Goal: Transaction & Acquisition: Purchase product/service

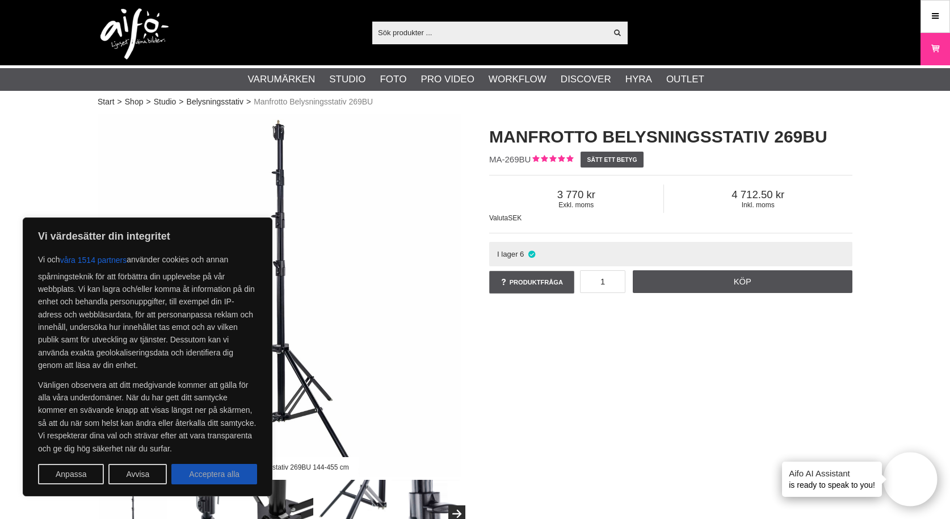
click at [217, 475] on button "Acceptera alla" at bounding box center [214, 473] width 86 height 20
checkbox input "true"
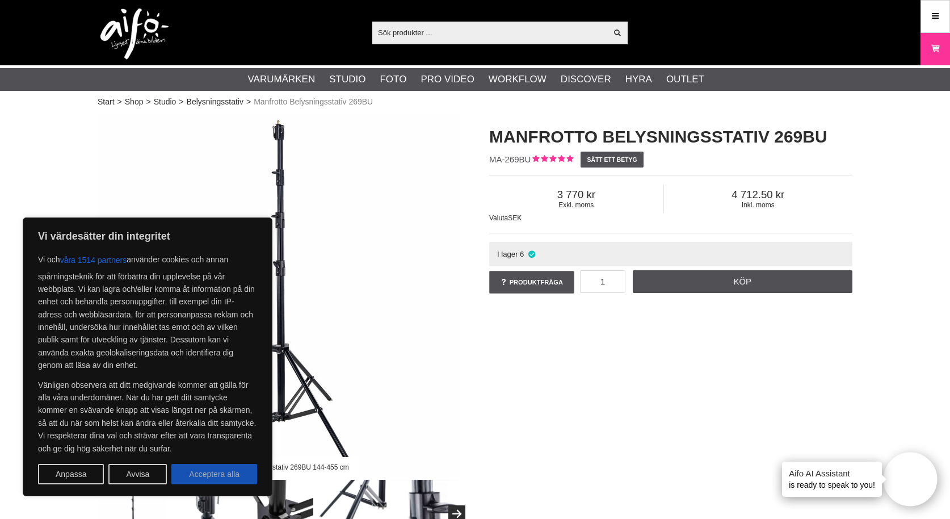
checkbox input "true"
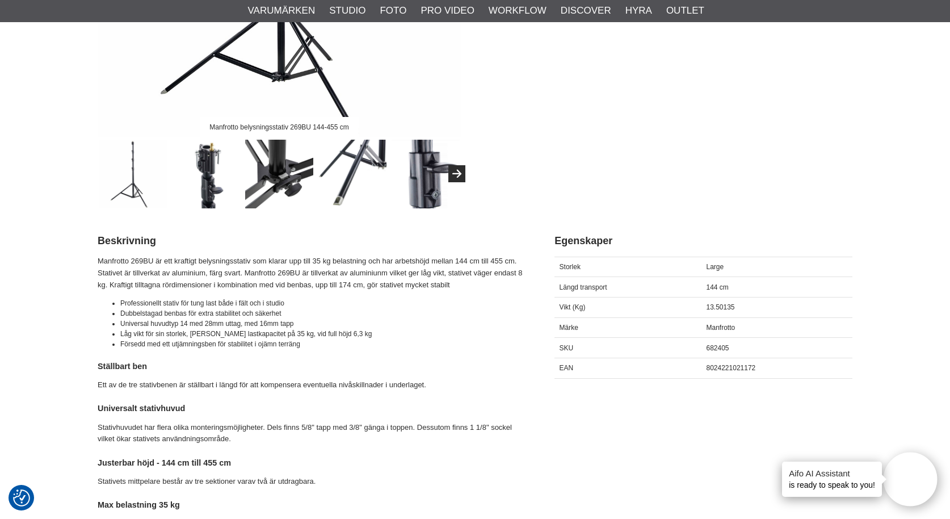
scroll to position [370, 0]
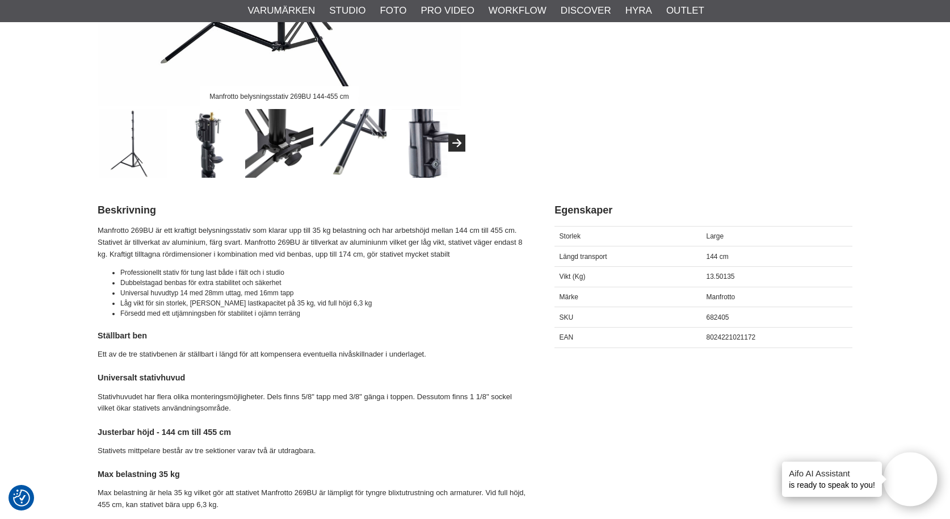
click at [200, 137] on img at bounding box center [206, 143] width 69 height 69
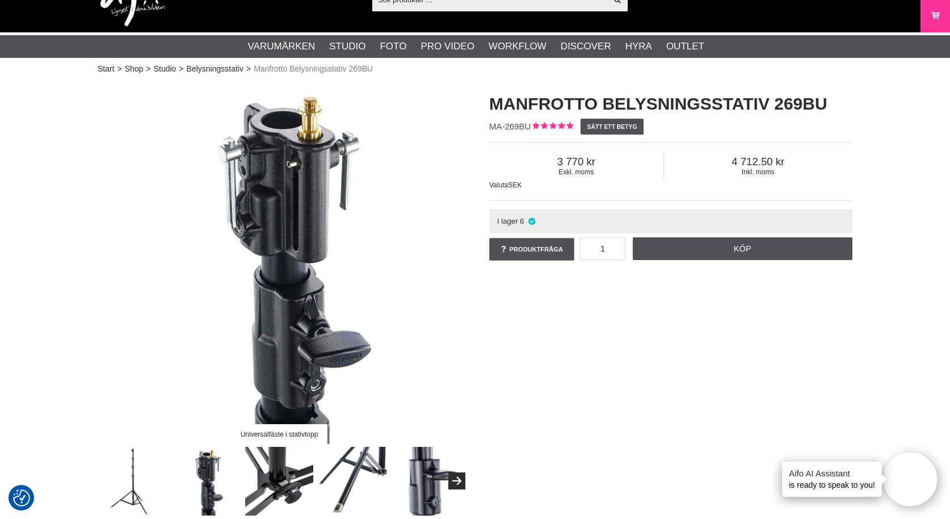
scroll to position [40, 0]
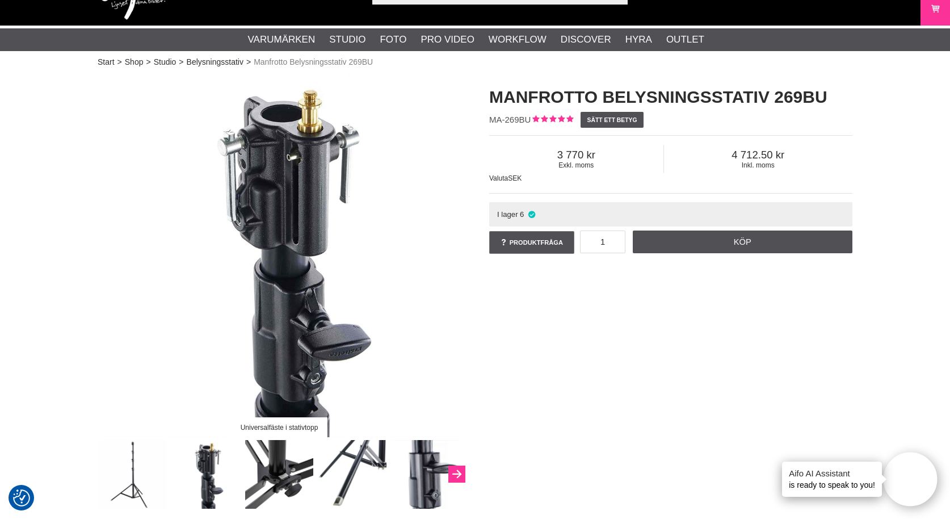
click at [460, 471] on icon "Next" at bounding box center [457, 474] width 14 height 10
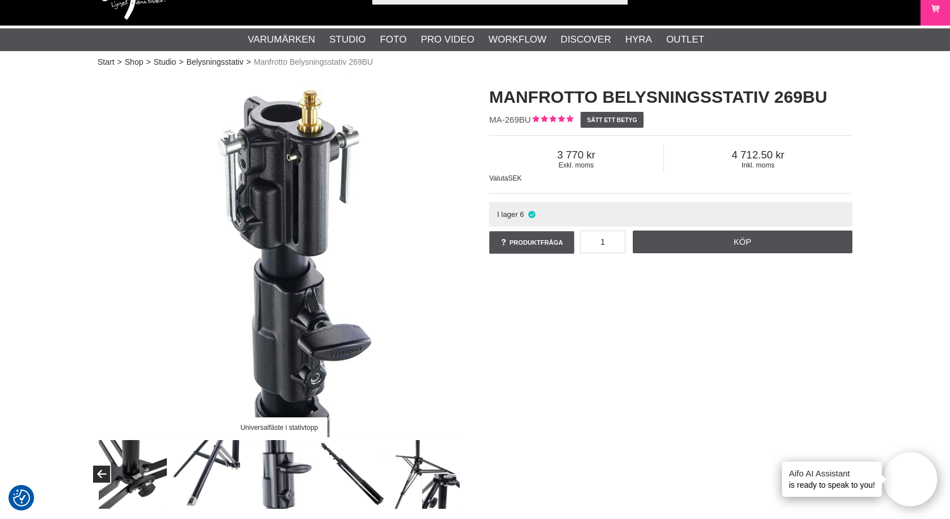
click at [460, 471] on div at bounding box center [206, 474] width 512 height 69
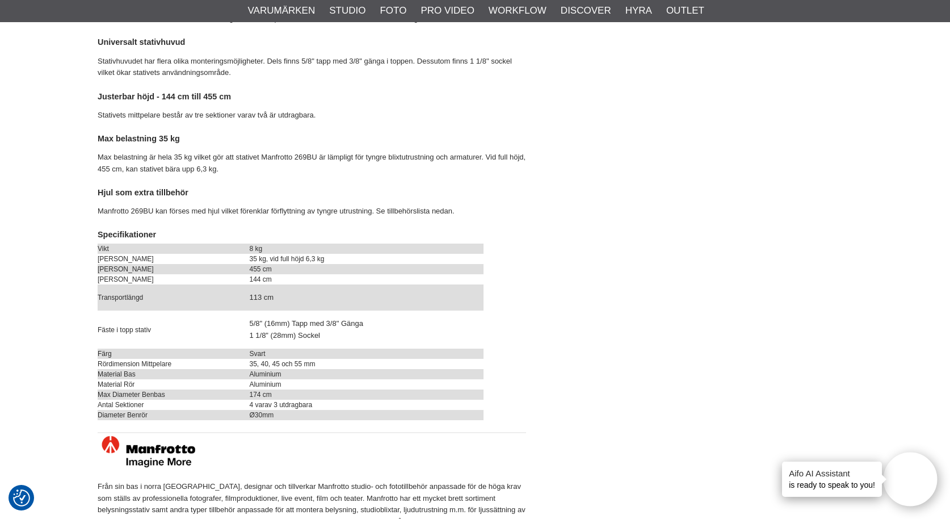
scroll to position [707, 0]
